Goal: Information Seeking & Learning: Understand process/instructions

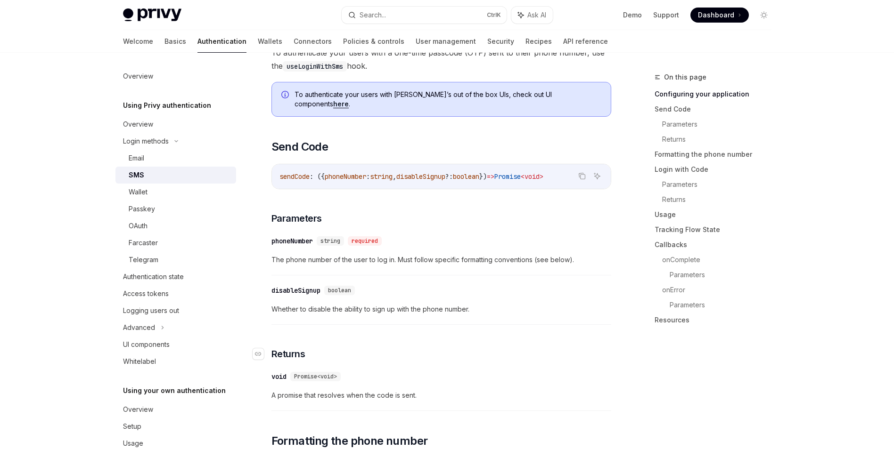
scroll to position [565, 0]
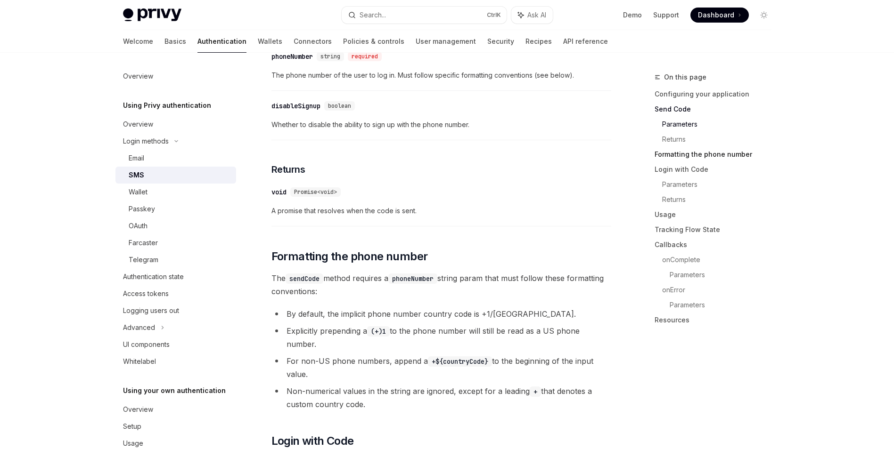
click at [731, 156] on link "Formatting the phone number" at bounding box center [716, 154] width 124 height 15
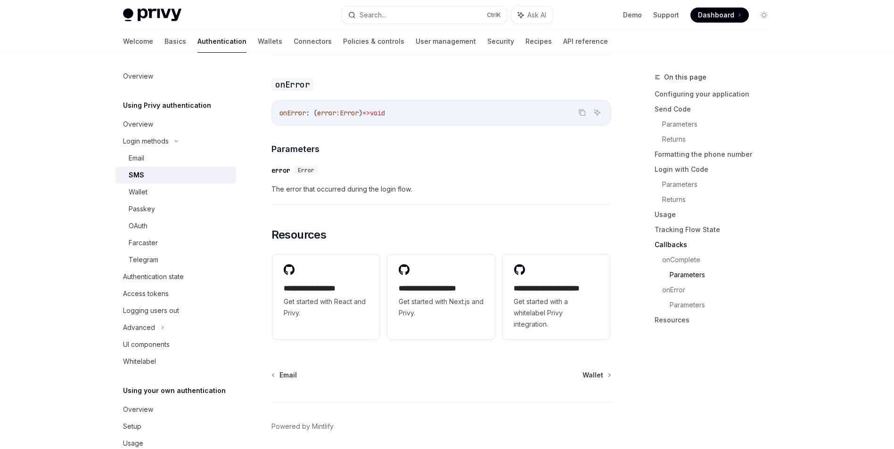
scroll to position [2290, 0]
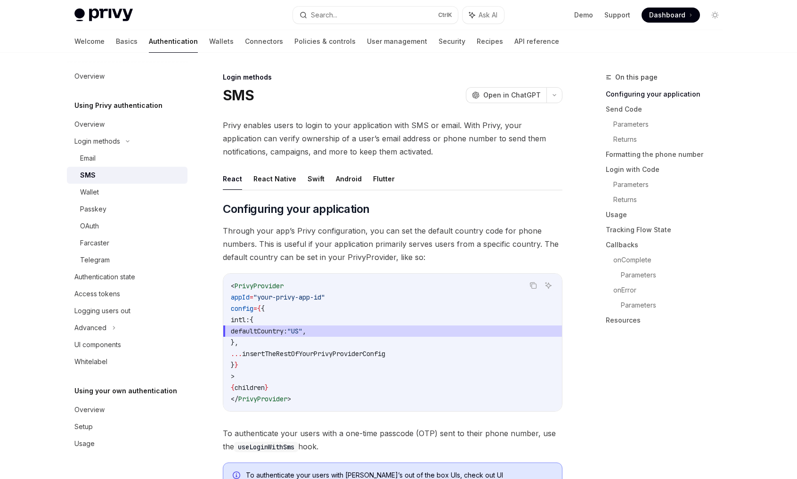
type textarea "*"
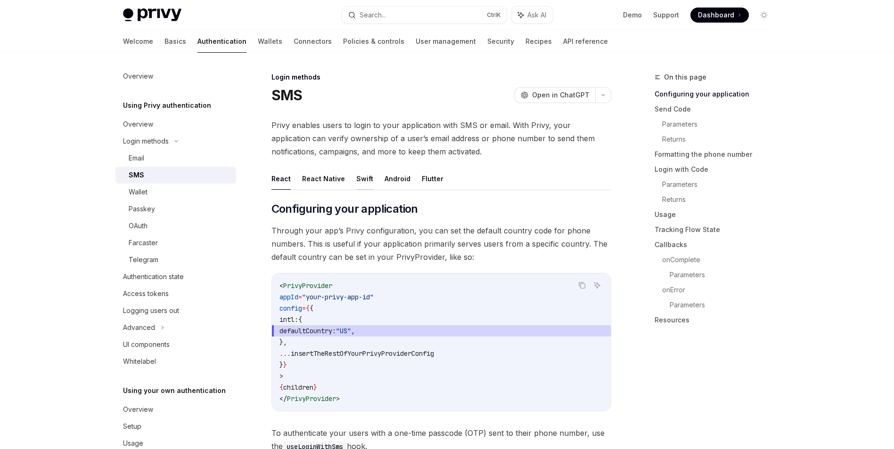
scroll to position [47, 0]
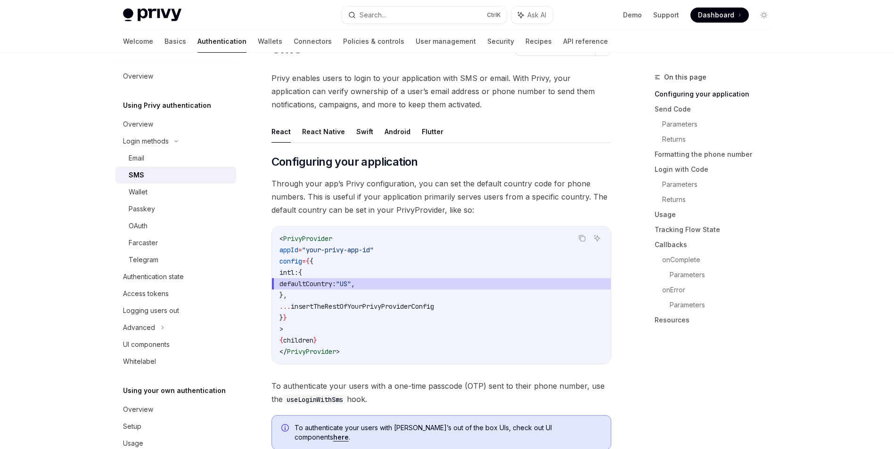
click at [440, 184] on span "Through your app’s Privy configuration, you can set the default country code fo…" at bounding box center [441, 197] width 340 height 40
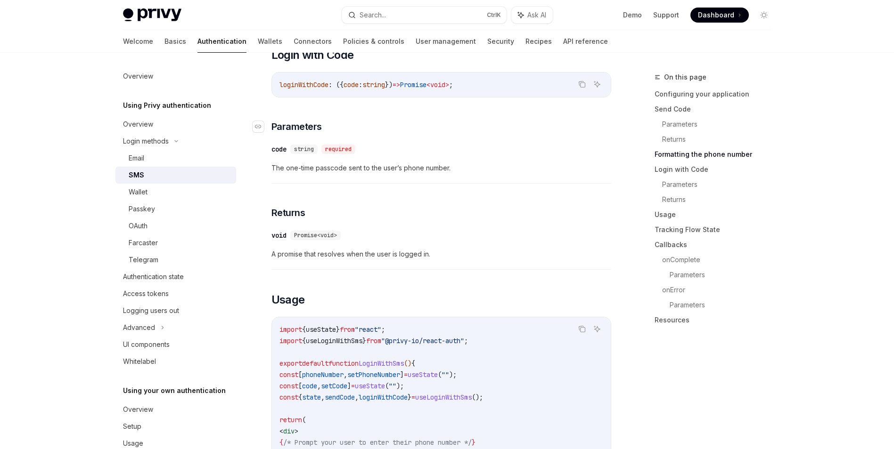
scroll to position [801, 0]
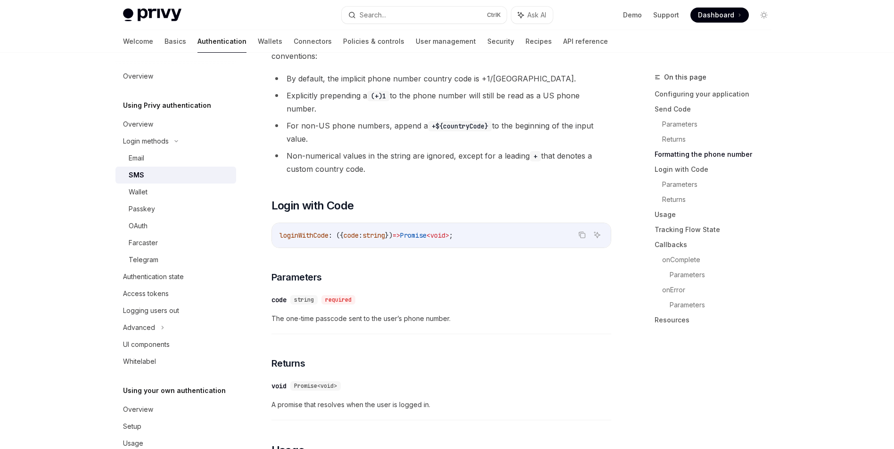
click at [356, 119] on li "For non-US phone numbers, append a +${countryCode} to the beginning of the inpu…" at bounding box center [441, 132] width 340 height 26
click at [727, 92] on link "Configuring your application" at bounding box center [716, 94] width 124 height 15
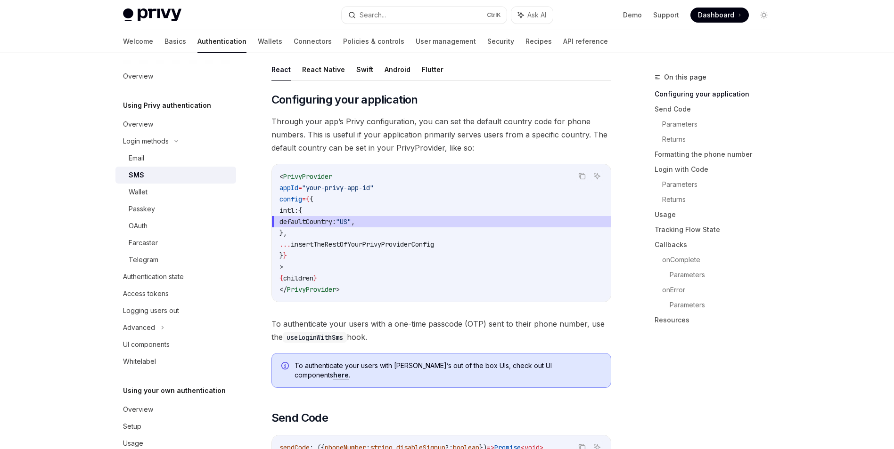
scroll to position [107, 0]
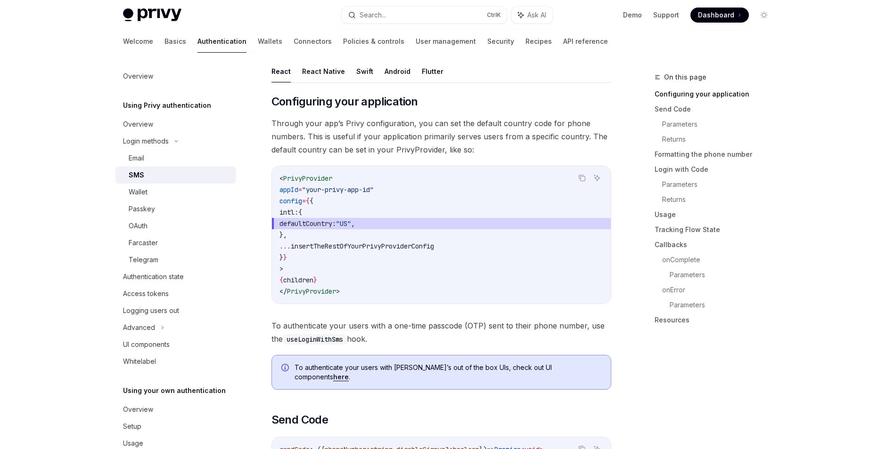
click at [390, 142] on span "Through your app’s Privy configuration, you can set the default country code fo…" at bounding box center [441, 137] width 340 height 40
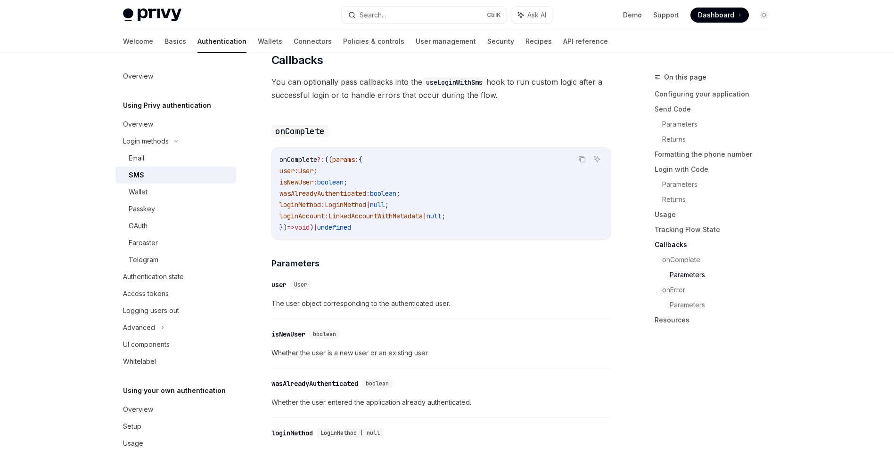
scroll to position [2052, 0]
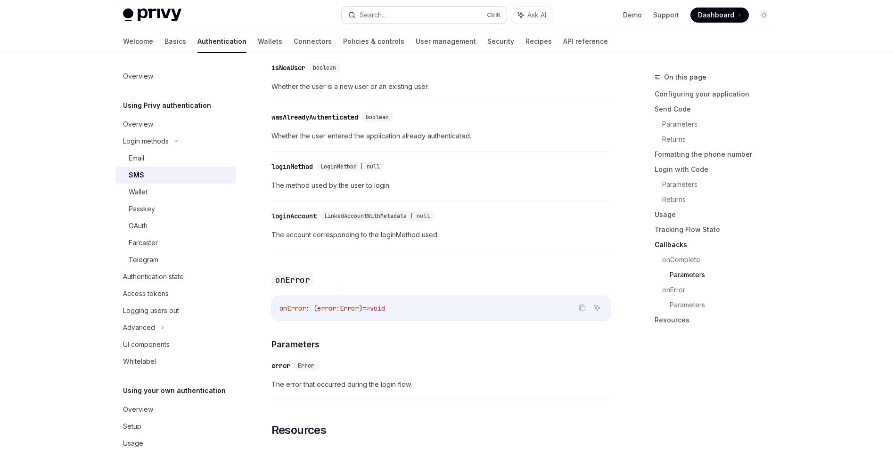
click at [423, 18] on button "Search... Ctrl K" at bounding box center [424, 15] width 165 height 17
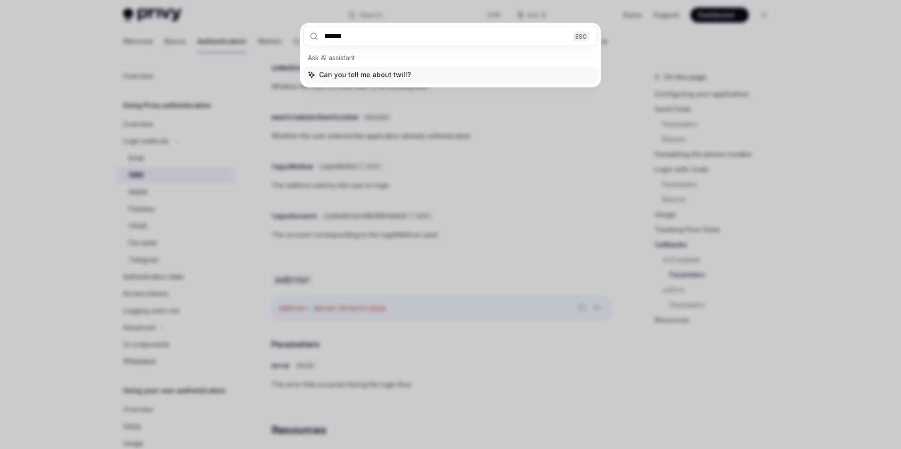
type input "*******"
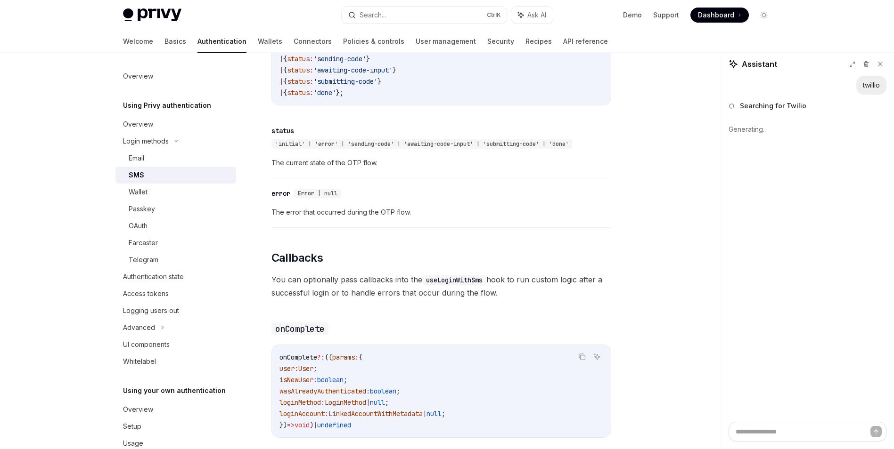
scroll to position [1581, 0]
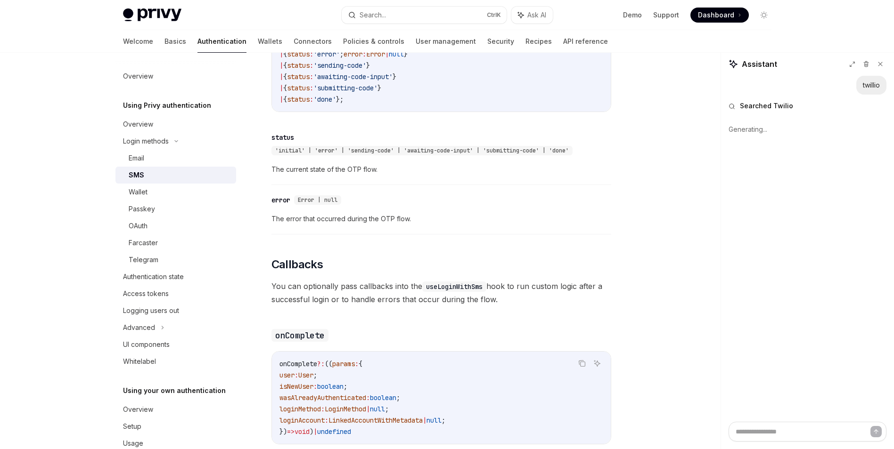
type textarea "*"
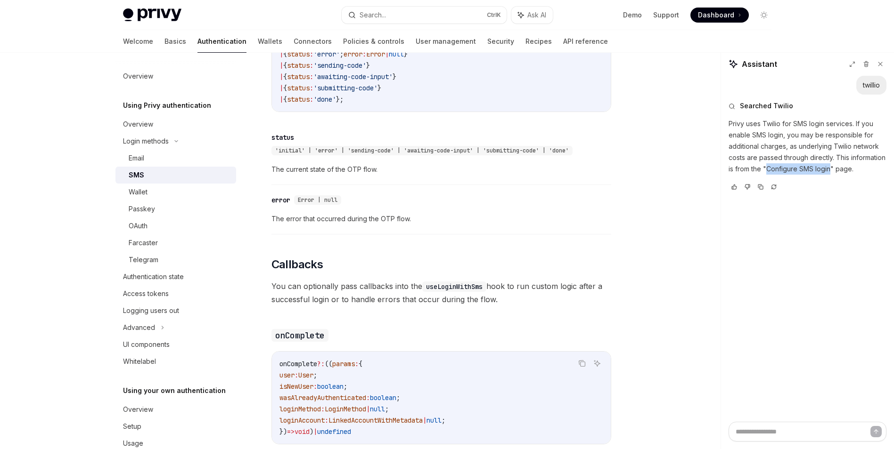
drag, startPoint x: 804, startPoint y: 168, endPoint x: 867, endPoint y: 168, distance: 63.1
click at [797, 168] on p "Privy uses Twilio for SMS login services. If you enable SMS login, you may be r…" at bounding box center [807, 146] width 158 height 57
copy p "Configure SMS login"
click at [400, 14] on button "Search... Ctrl K" at bounding box center [424, 15] width 165 height 17
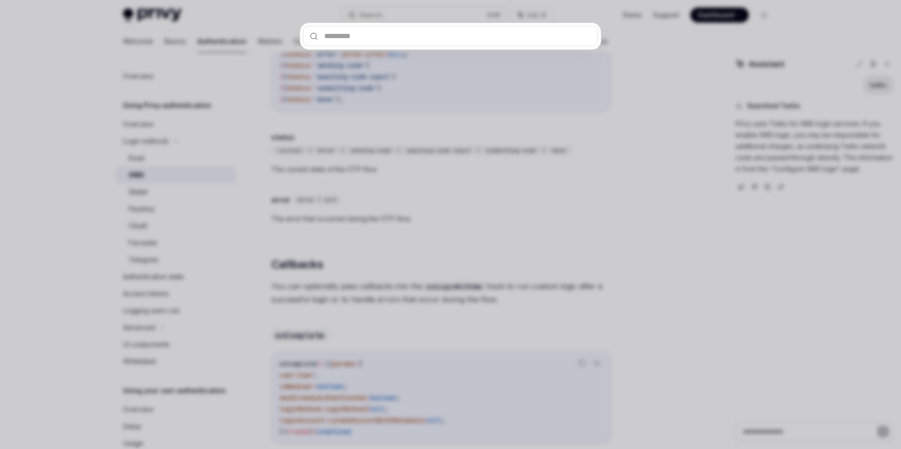
type input "**********"
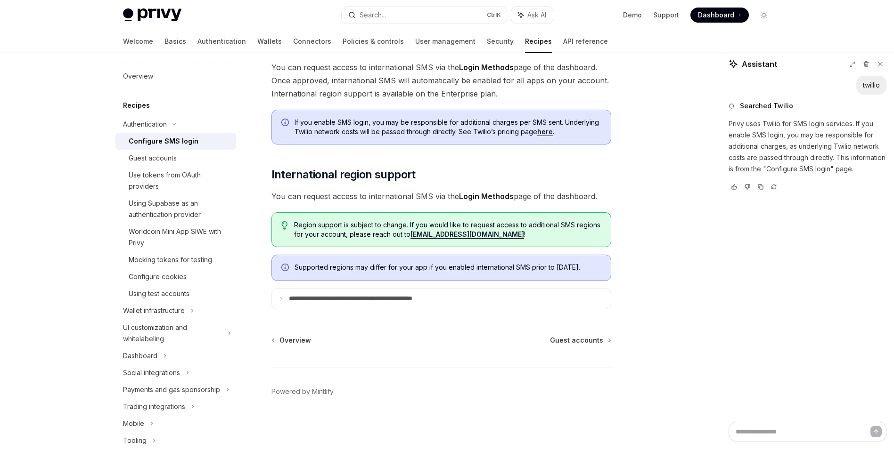
type textarea "*"
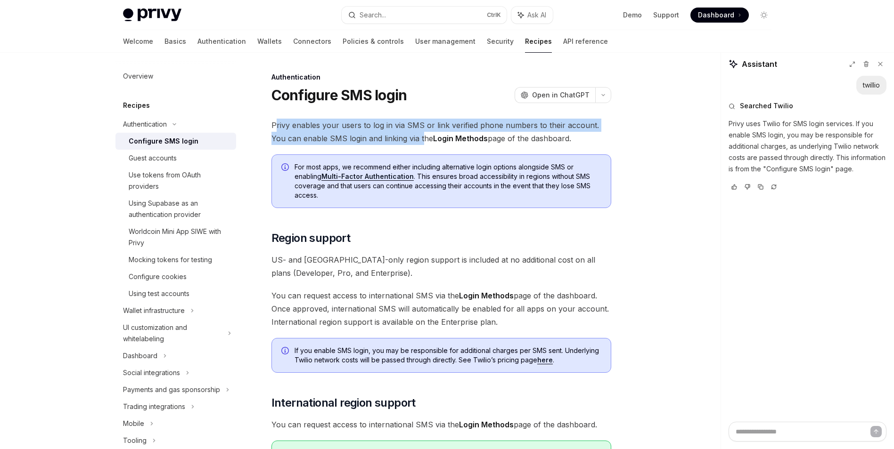
drag, startPoint x: 303, startPoint y: 130, endPoint x: 408, endPoint y: 138, distance: 104.9
click at [408, 138] on span "Privy enables your users to log in via SMS or link verified phone numbers to th…" at bounding box center [441, 132] width 340 height 26
click at [376, 133] on span "Privy enables your users to log in via SMS or link verified phone numbers to th…" at bounding box center [441, 132] width 340 height 26
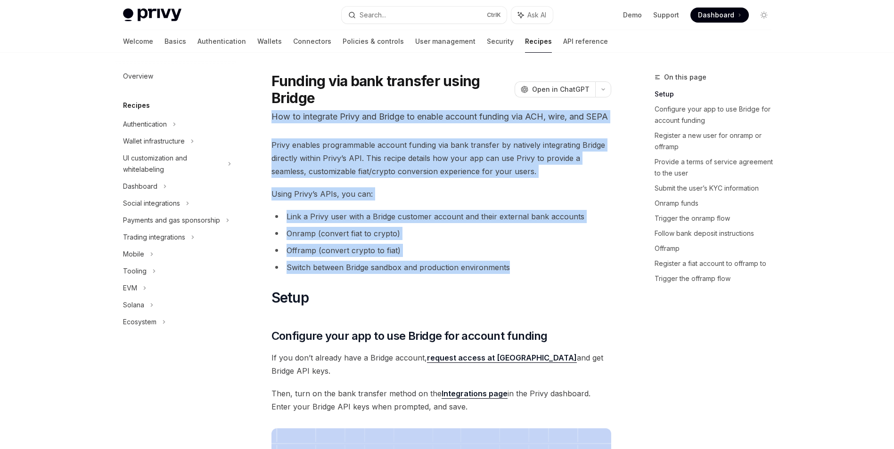
drag, startPoint x: 330, startPoint y: 136, endPoint x: 559, endPoint y: 281, distance: 270.8
click at [438, 257] on ul "Link a Privy user with a Bridge customer account and their external bank accoun…" at bounding box center [441, 242] width 340 height 64
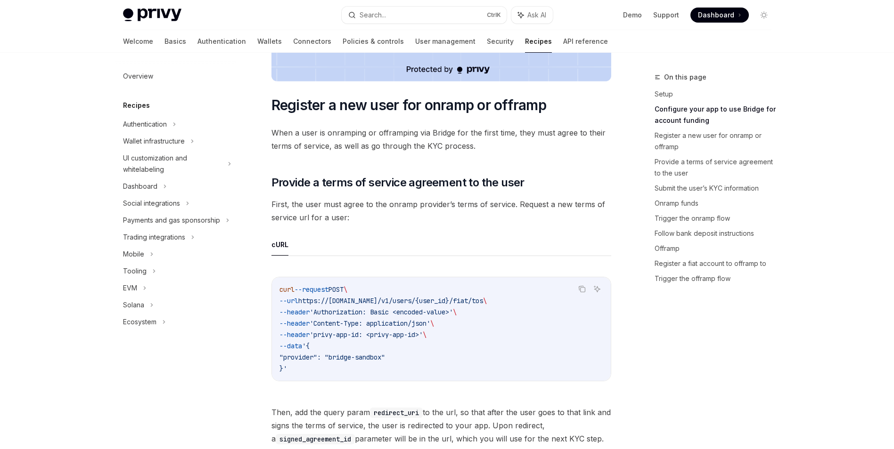
scroll to position [612, 0]
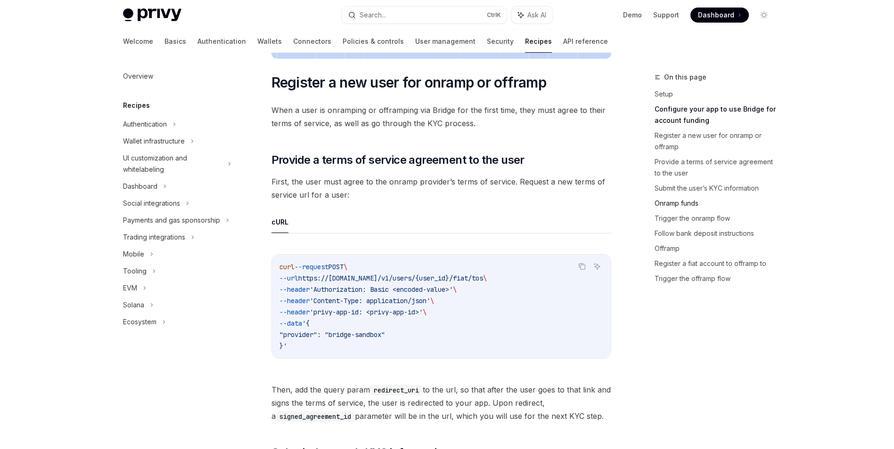
click at [678, 197] on link "Onramp funds" at bounding box center [716, 203] width 124 height 15
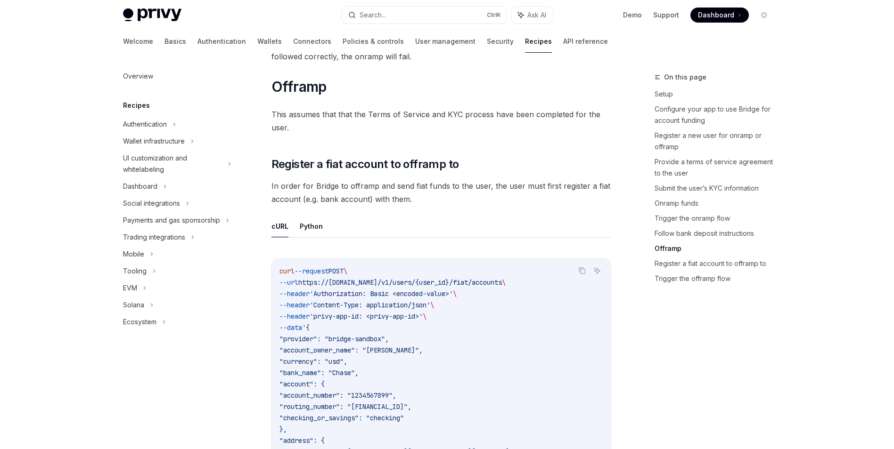
scroll to position [2739, 0]
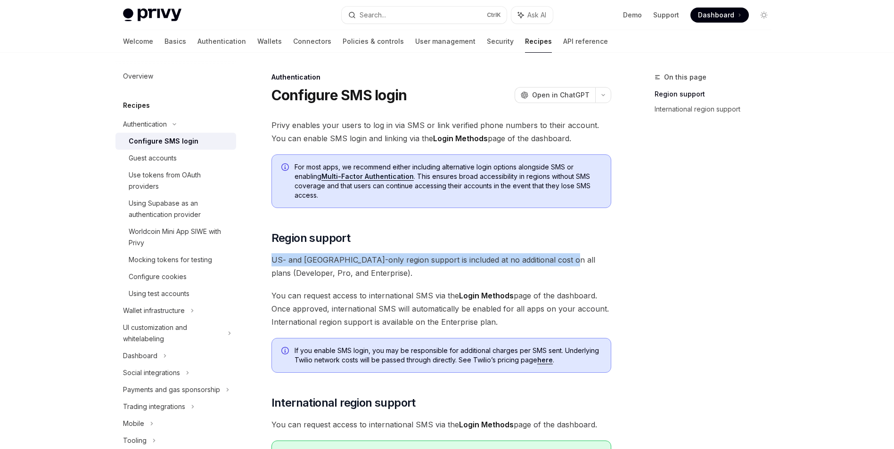
drag, startPoint x: 273, startPoint y: 262, endPoint x: 559, endPoint y: 265, distance: 286.0
click at [559, 265] on span "US- and [GEOGRAPHIC_DATA]-only region support is included at no additional cost…" at bounding box center [441, 266] width 340 height 26
click at [386, 228] on div "Privy enables your users to log in via SMS or link verified phone numbers to th…" at bounding box center [441, 328] width 340 height 419
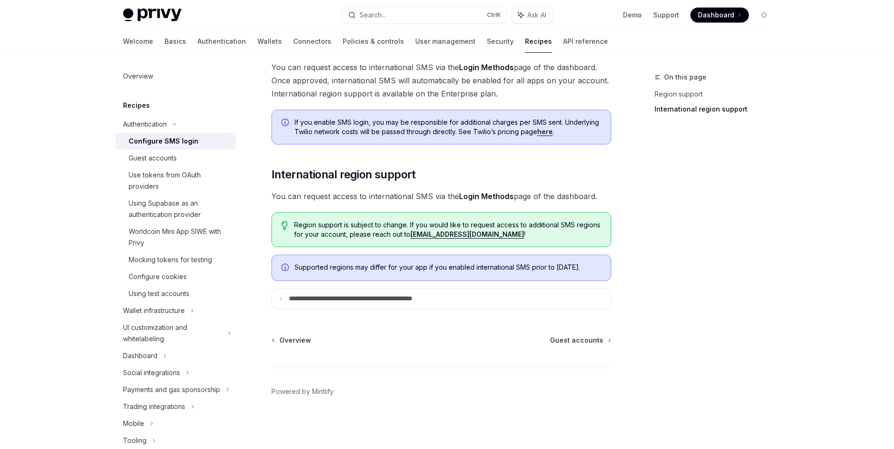
scroll to position [237, 0]
drag, startPoint x: 344, startPoint y: 273, endPoint x: 479, endPoint y: 289, distance: 135.6
click at [479, 289] on div "Privy enables your users to log in via SMS or link verified phone numbers to th…" at bounding box center [441, 99] width 340 height 419
drag, startPoint x: 479, startPoint y: 289, endPoint x: 351, endPoint y: 322, distance: 132.4
click at [351, 322] on div "Authentication Configure SMS login OpenAI Open in ChatGPT OpenAI Open in ChatGP…" at bounding box center [353, 146] width 520 height 606
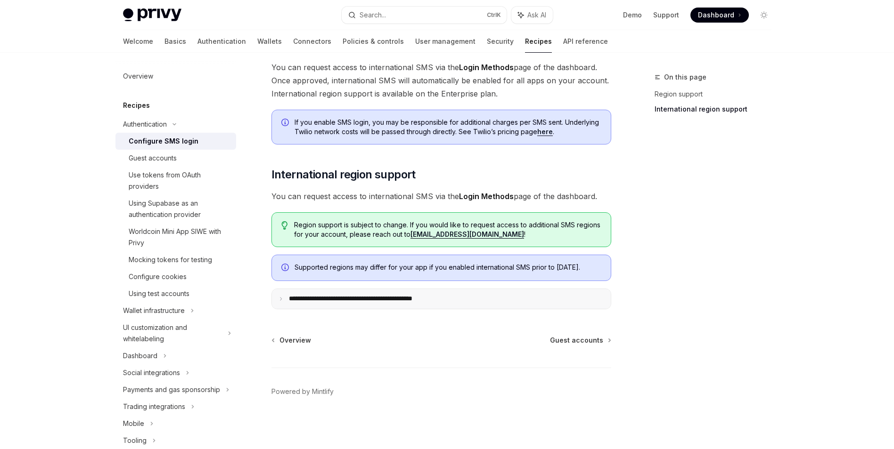
click at [287, 302] on summary "**********" at bounding box center [441, 299] width 339 height 20
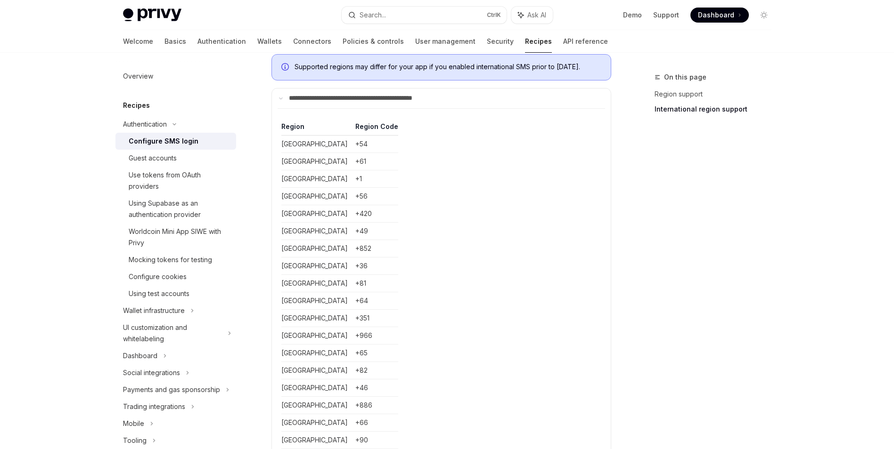
scroll to position [425, 0]
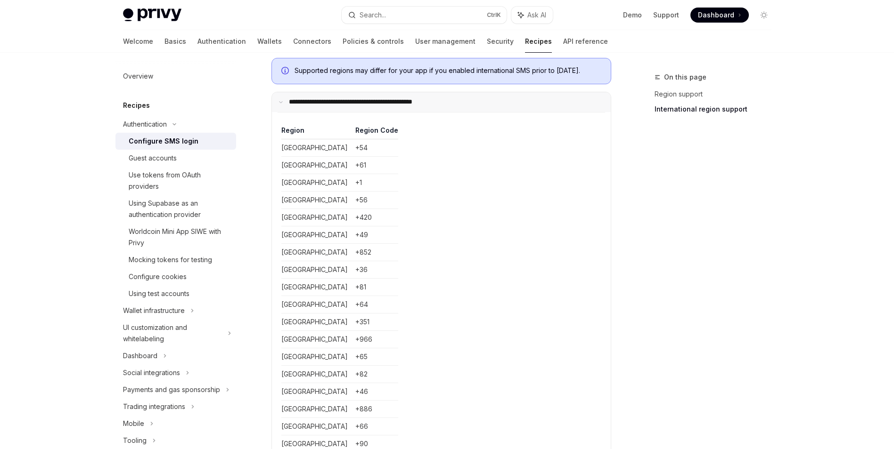
click at [422, 112] on summary "**********" at bounding box center [441, 102] width 339 height 20
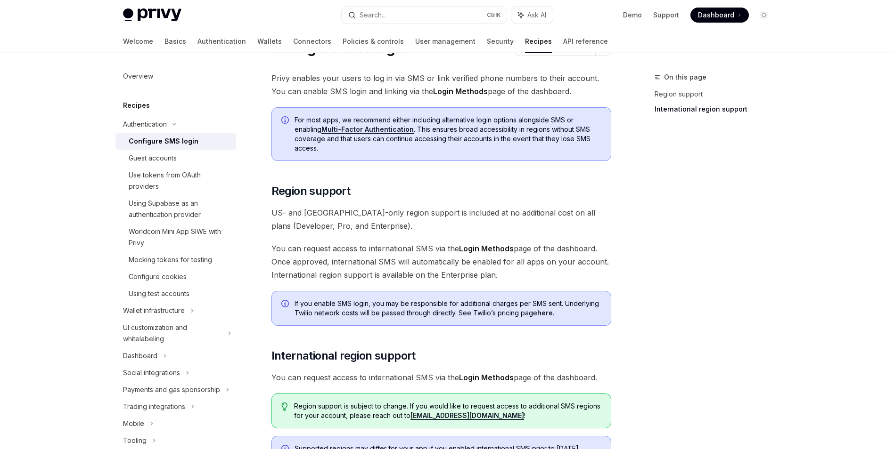
scroll to position [0, 0]
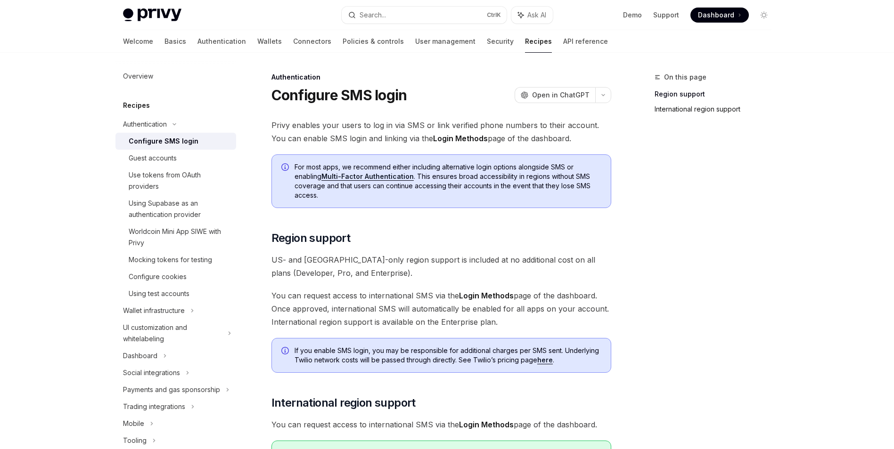
click at [716, 108] on link "International region support" at bounding box center [716, 109] width 124 height 15
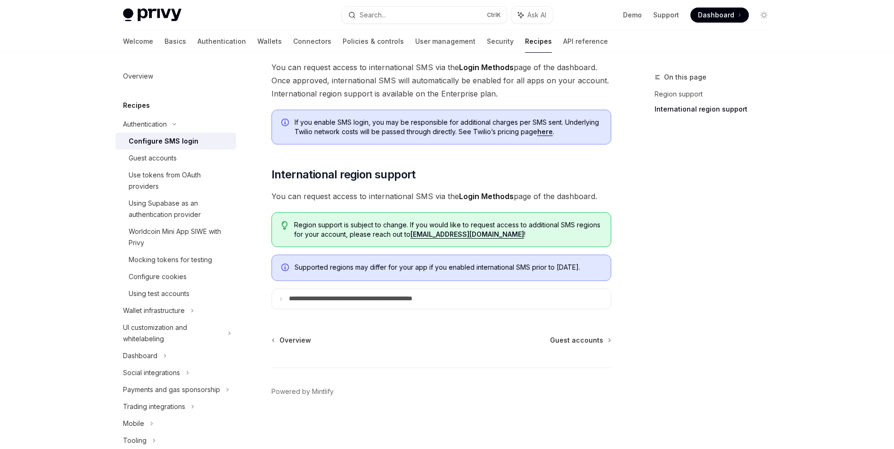
scroll to position [237, 0]
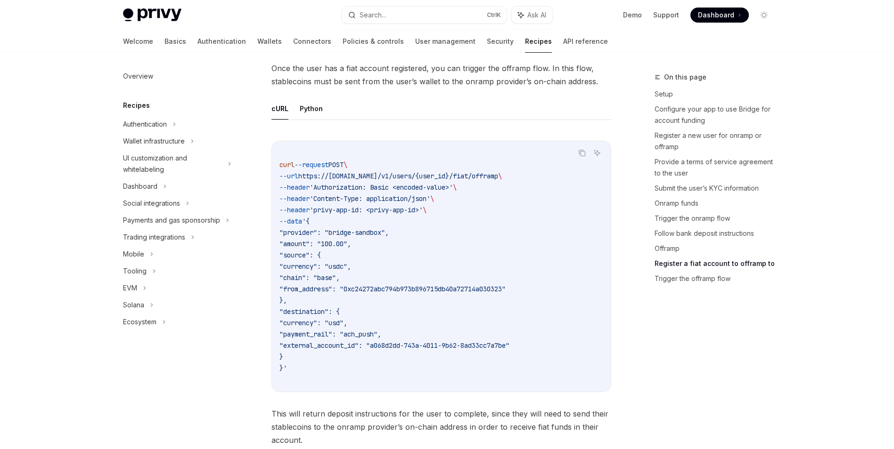
scroll to position [2645, 0]
